Goal: Task Accomplishment & Management: Manage account settings

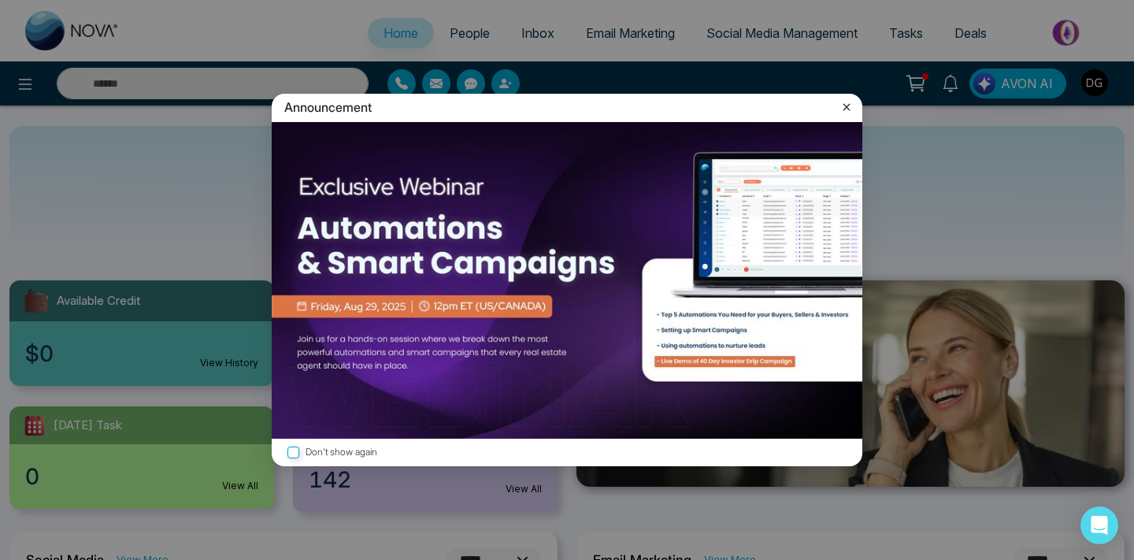
select select "*"
click at [839, 100] on icon at bounding box center [846, 107] width 16 height 16
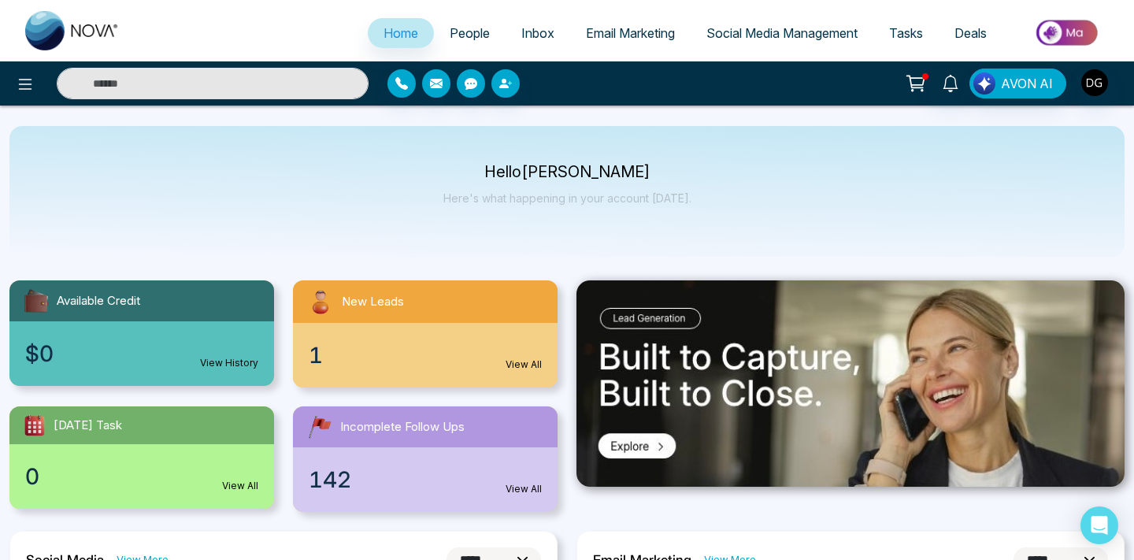
click at [434, 39] on link "People" at bounding box center [470, 33] width 72 height 30
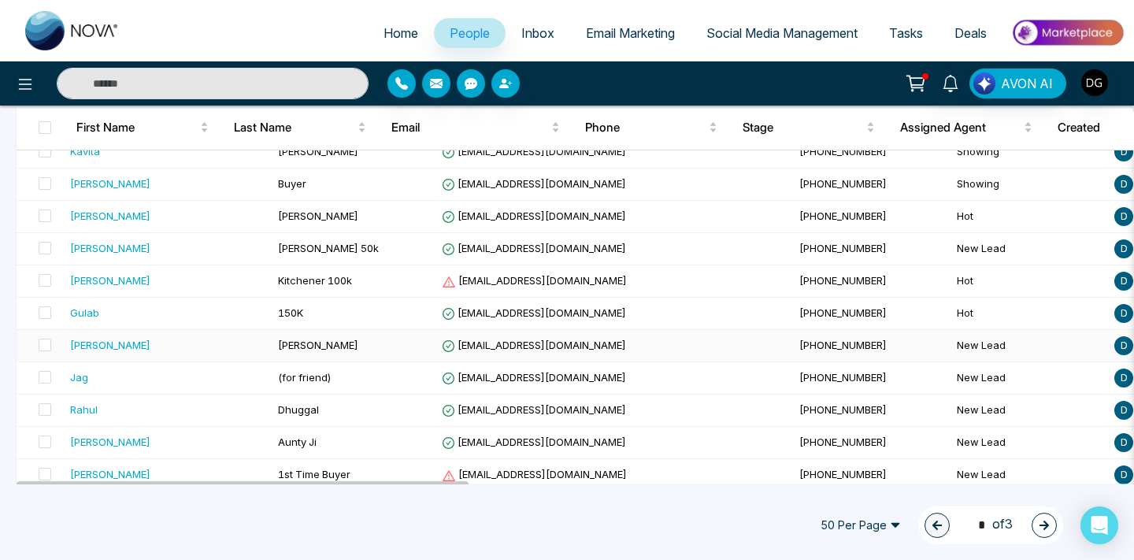
scroll to position [603, 0]
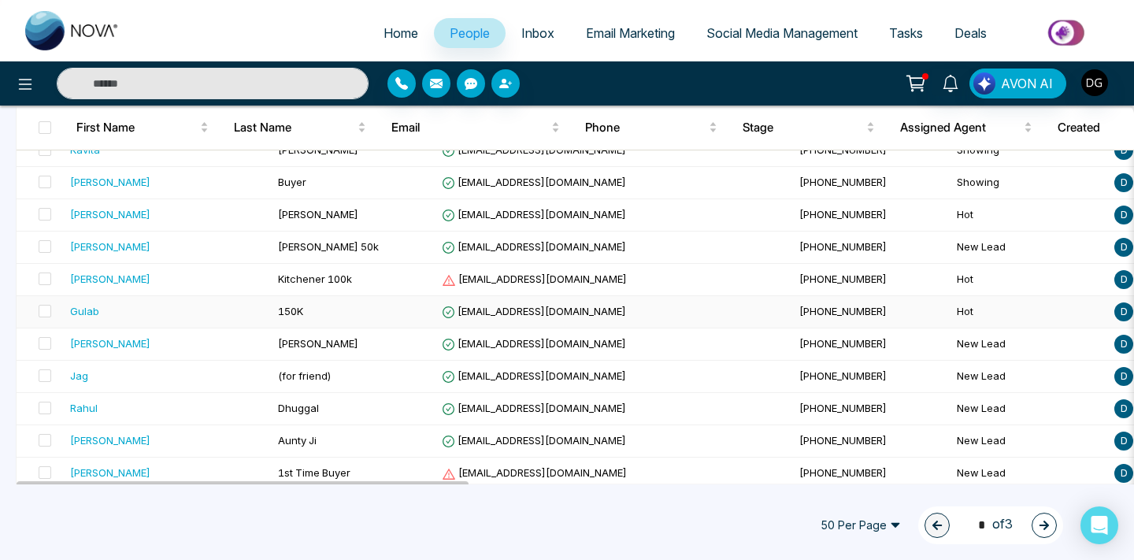
click at [188, 305] on div "Gulab" at bounding box center [167, 311] width 195 height 16
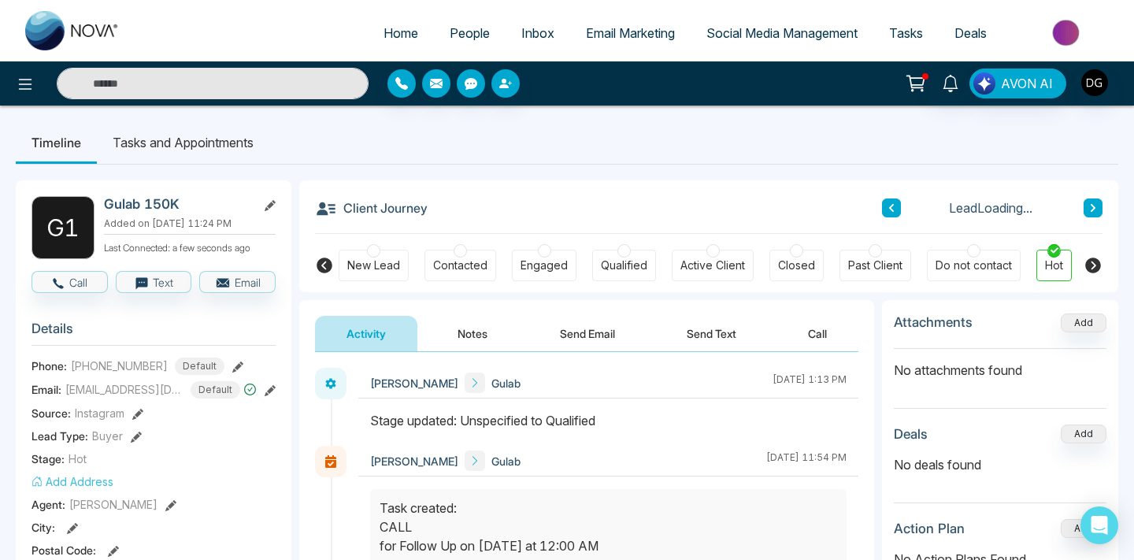
click at [468, 347] on button "Notes" at bounding box center [472, 333] width 93 height 35
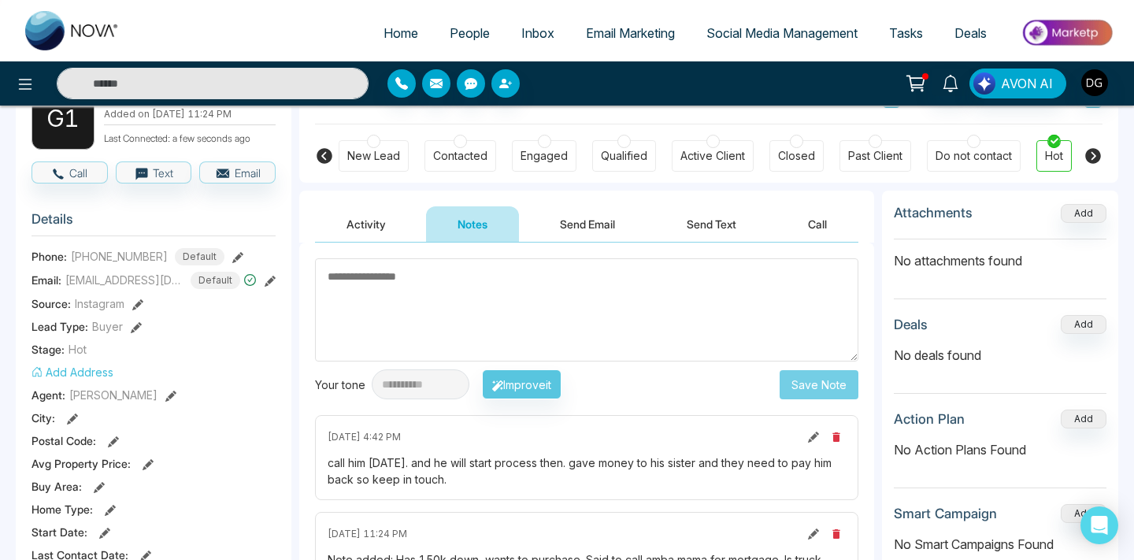
scroll to position [112, 0]
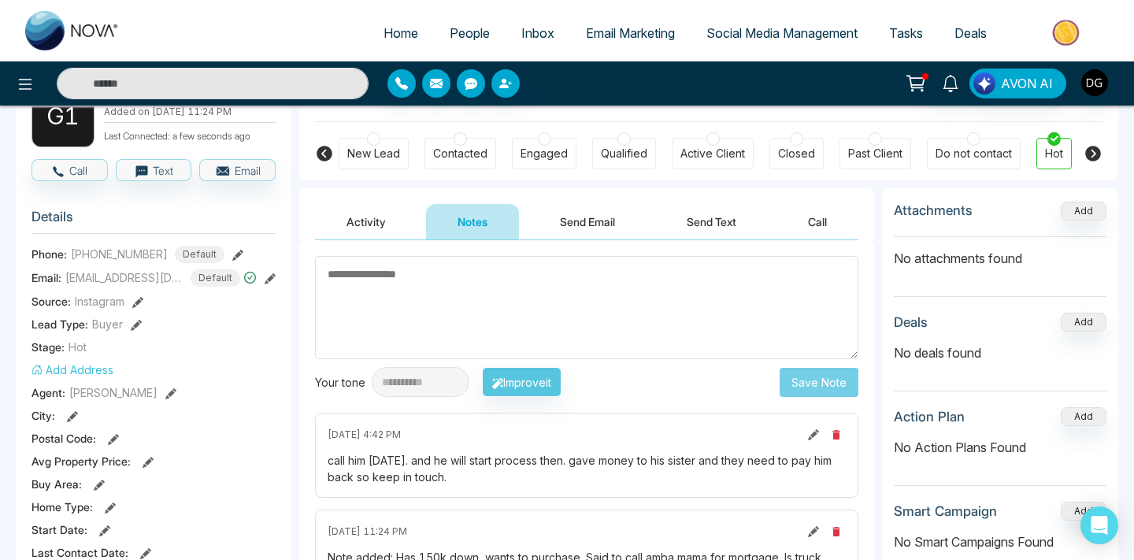
click at [461, 42] on link "People" at bounding box center [470, 33] width 72 height 30
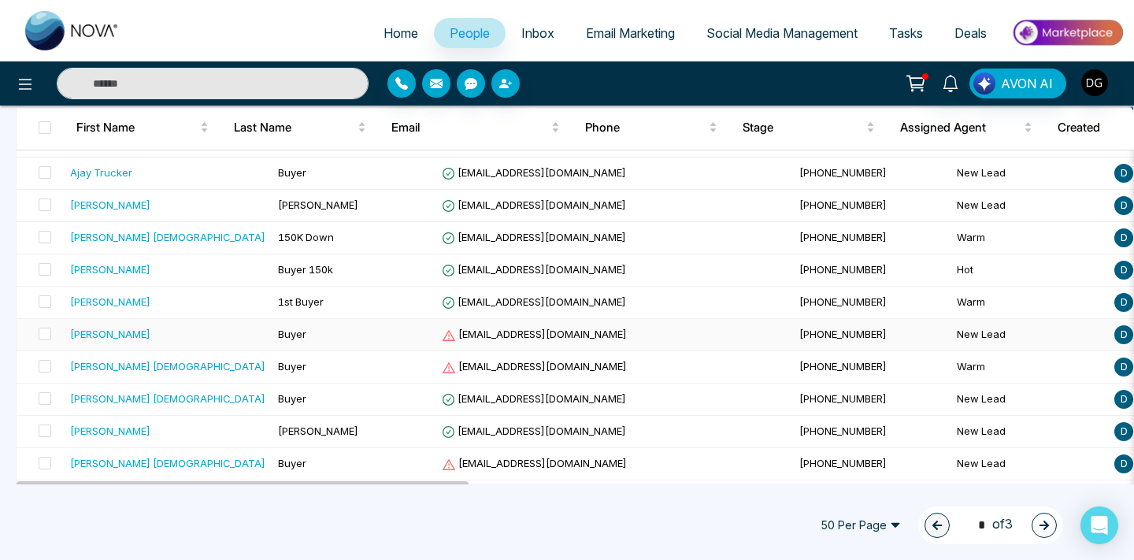
scroll to position [1452, 0]
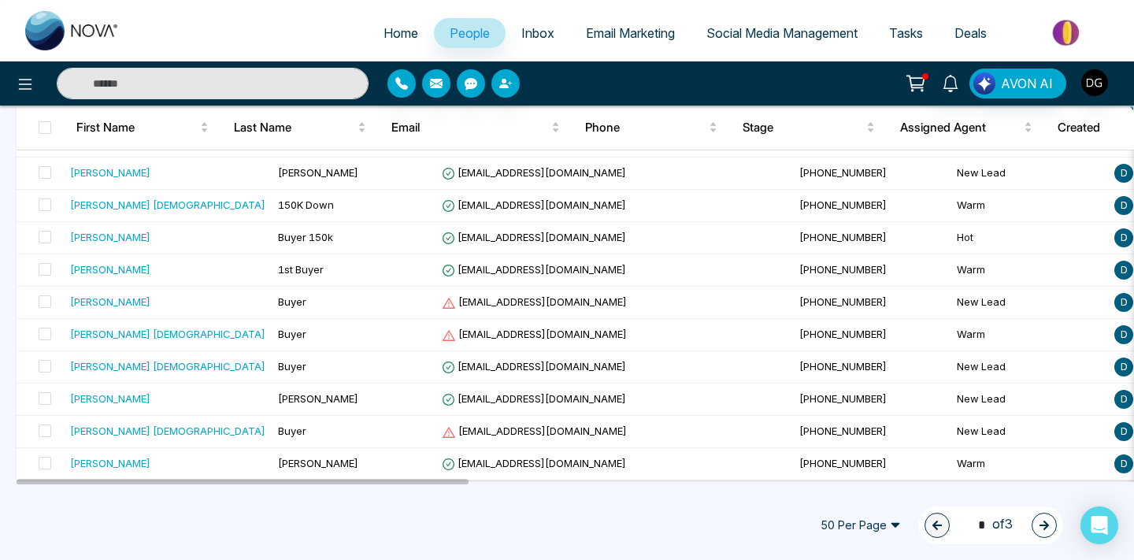
click at [1043, 525] on icon "button" at bounding box center [1043, 524] width 9 height 9
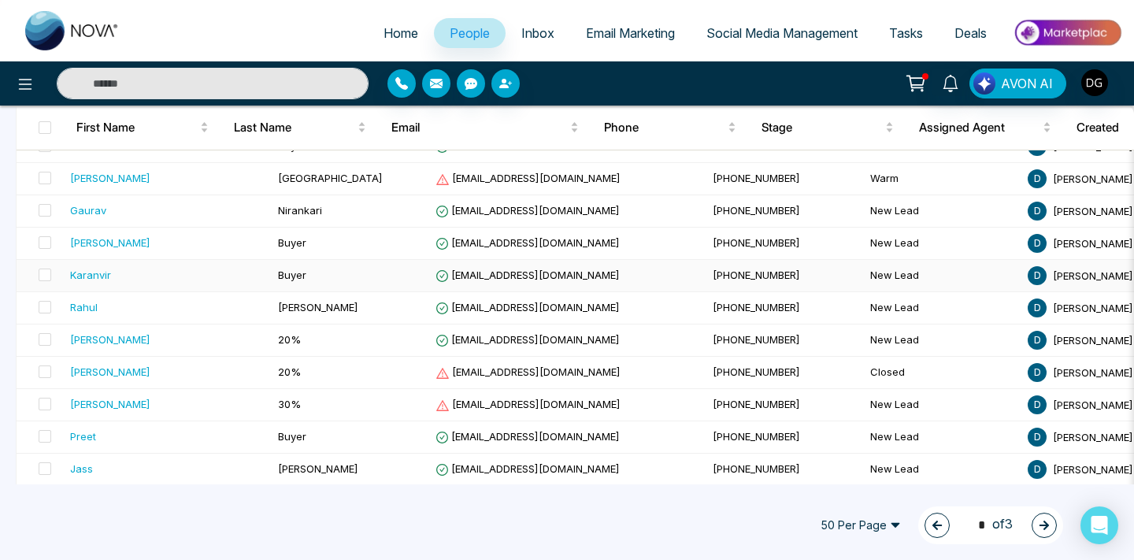
scroll to position [0, 0]
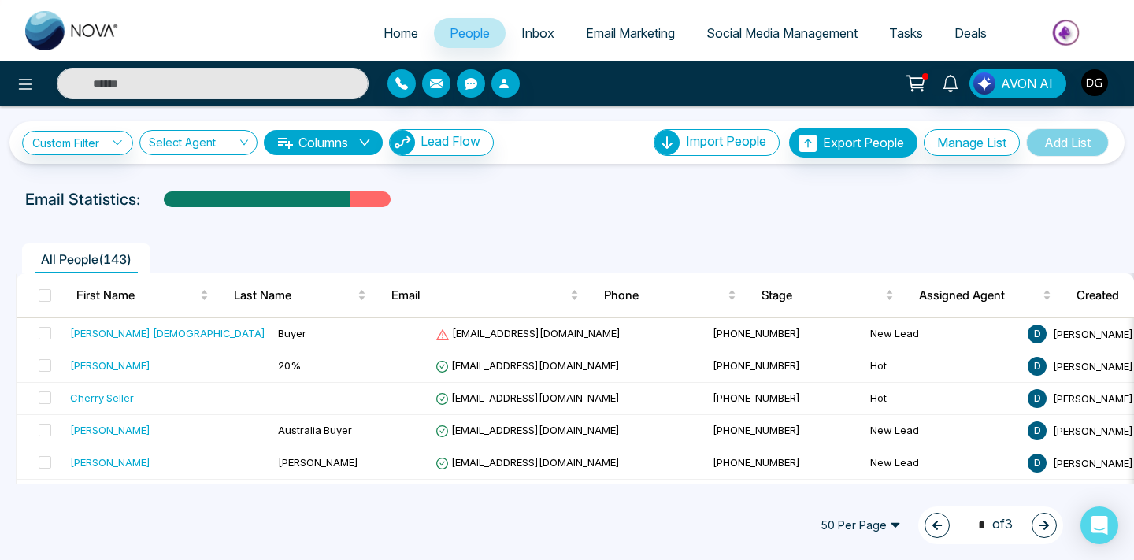
click at [1036, 525] on button "button" at bounding box center [1043, 524] width 25 height 25
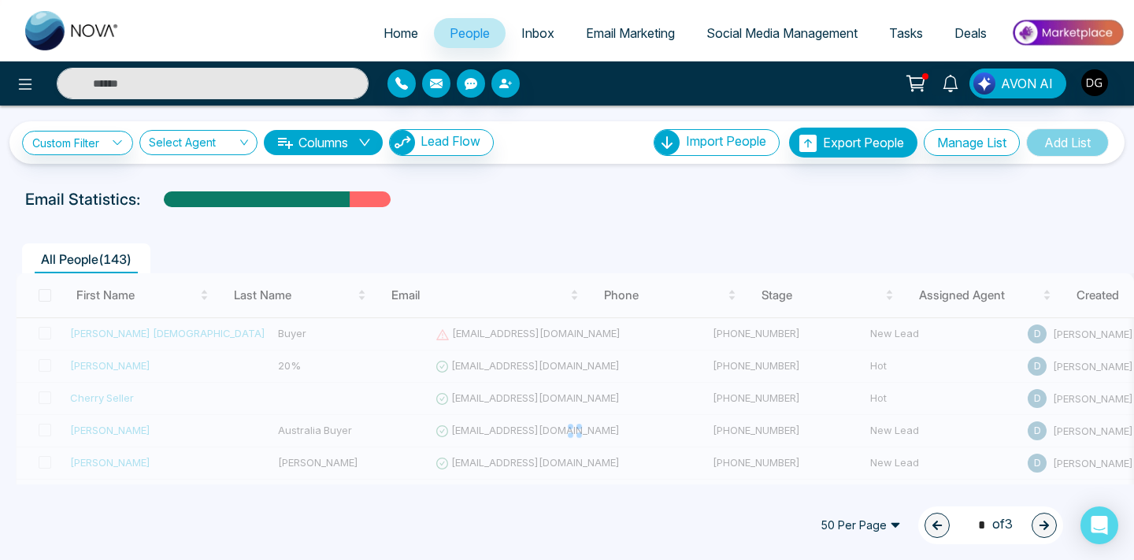
type input "*"
